Goal: Check status: Check status

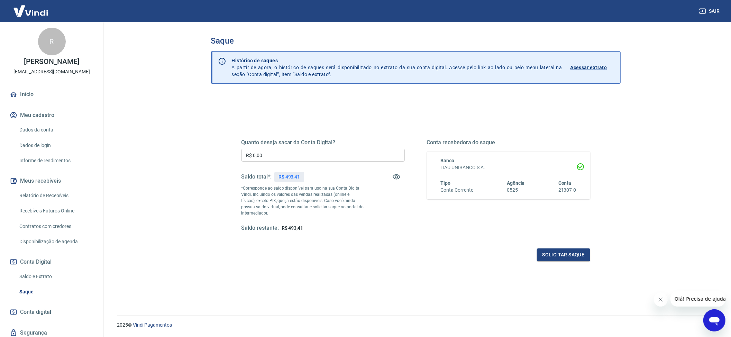
click at [60, 215] on link "Recebíveis Futuros Online" at bounding box center [56, 211] width 79 height 14
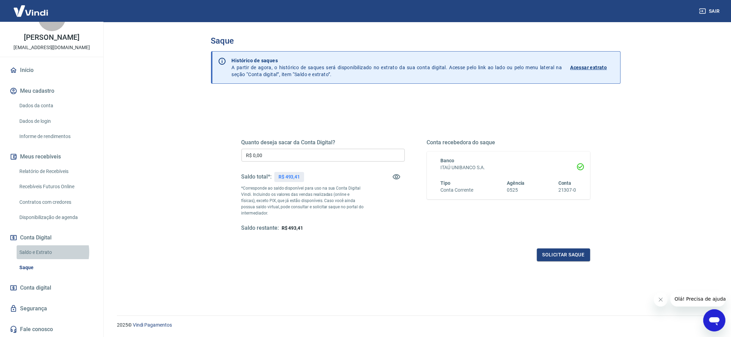
click at [42, 252] on link "Saldo e Extrato" at bounding box center [56, 252] width 79 height 14
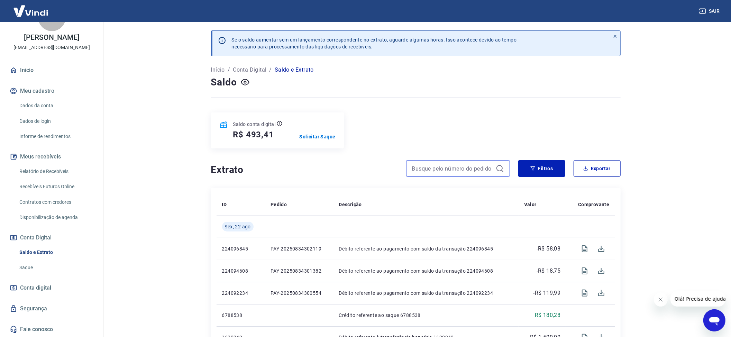
click at [478, 172] on input at bounding box center [452, 168] width 81 height 10
type input "34021"
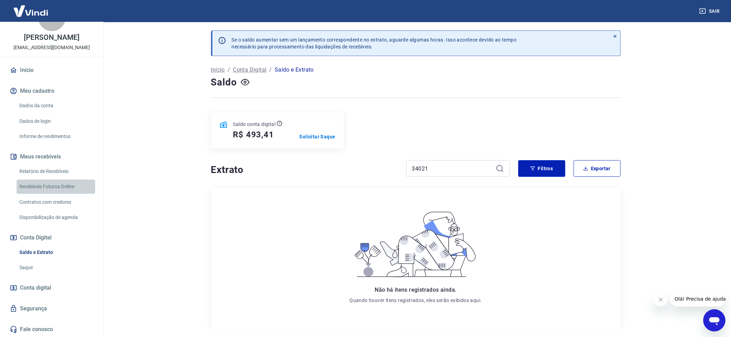
click at [70, 186] on link "Recebíveis Futuros Online" at bounding box center [56, 187] width 79 height 14
click at [54, 149] on button "Meus recebíveis" at bounding box center [51, 156] width 87 height 15
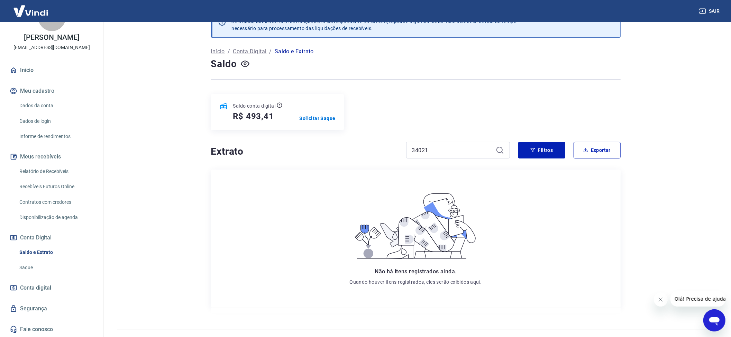
scroll to position [35, 0]
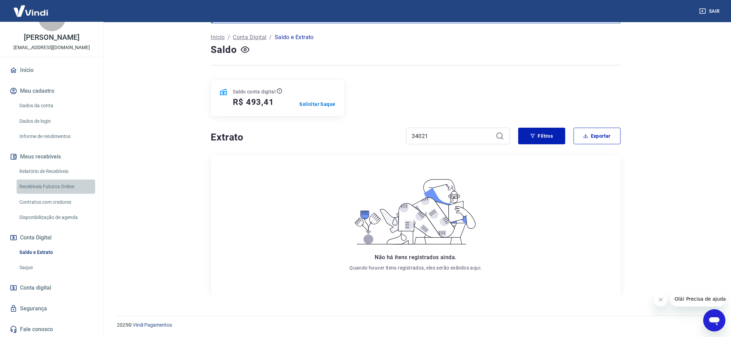
click at [56, 184] on link "Recebíveis Futuros Online" at bounding box center [56, 187] width 79 height 14
